Goal: Information Seeking & Learning: Learn about a topic

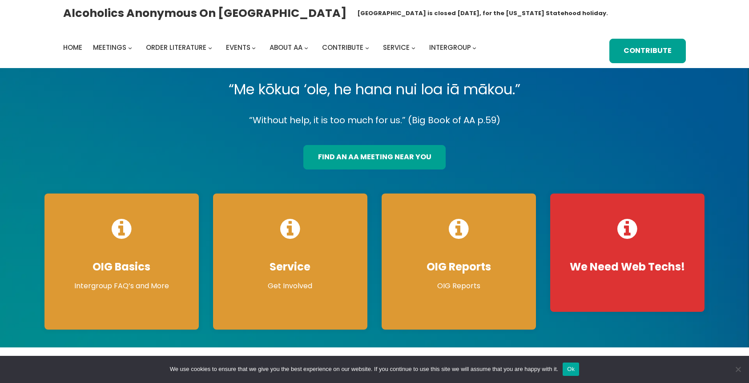
click at [570, 369] on button "Ok" at bounding box center [570, 368] width 16 height 13
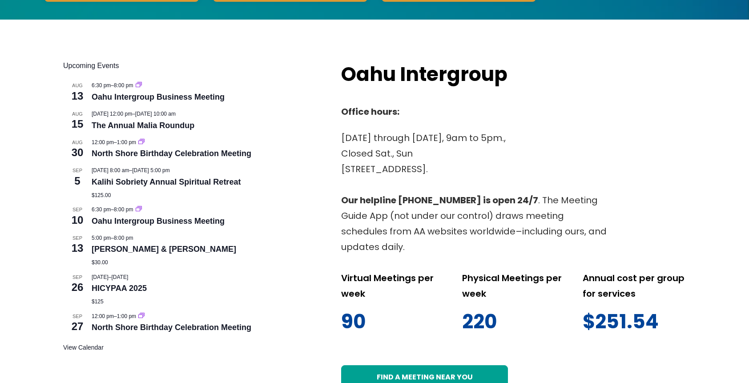
scroll to position [345, 0]
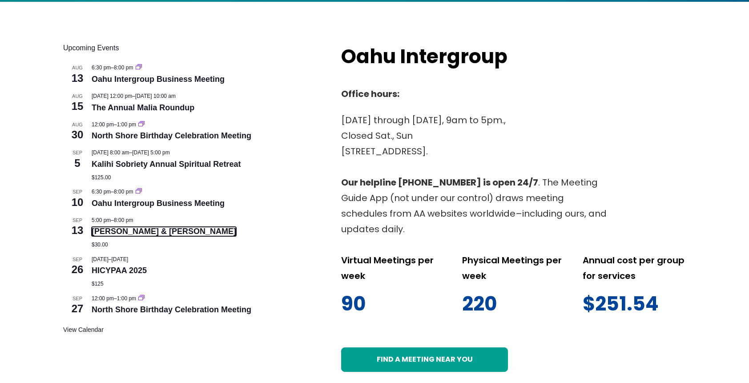
click at [144, 234] on link "[PERSON_NAME] & [PERSON_NAME]" at bounding box center [164, 231] width 144 height 9
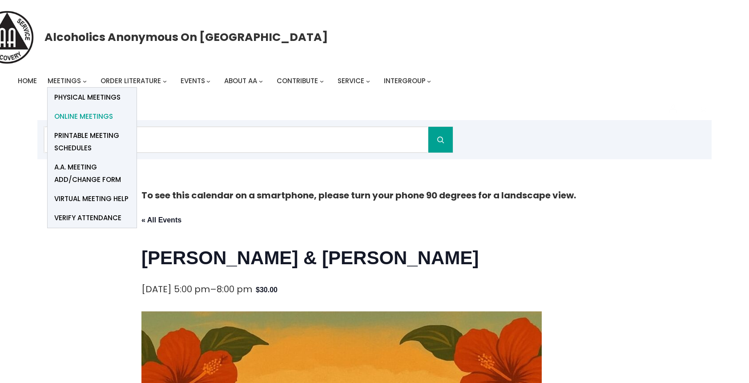
click at [72, 114] on span "Online Meetings" at bounding box center [83, 116] width 59 height 12
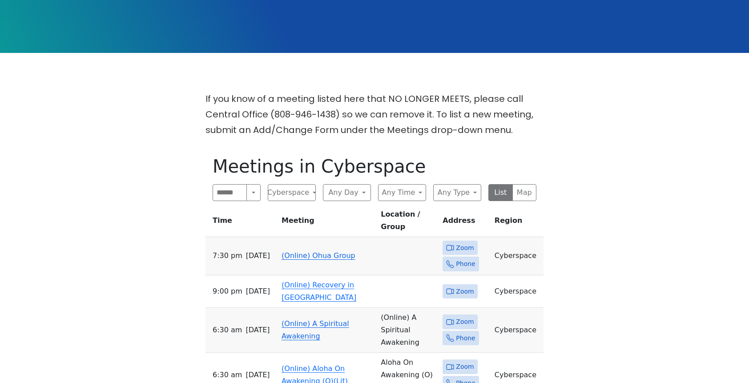
scroll to position [89, 0]
